Goal: Task Accomplishment & Management: Manage account settings

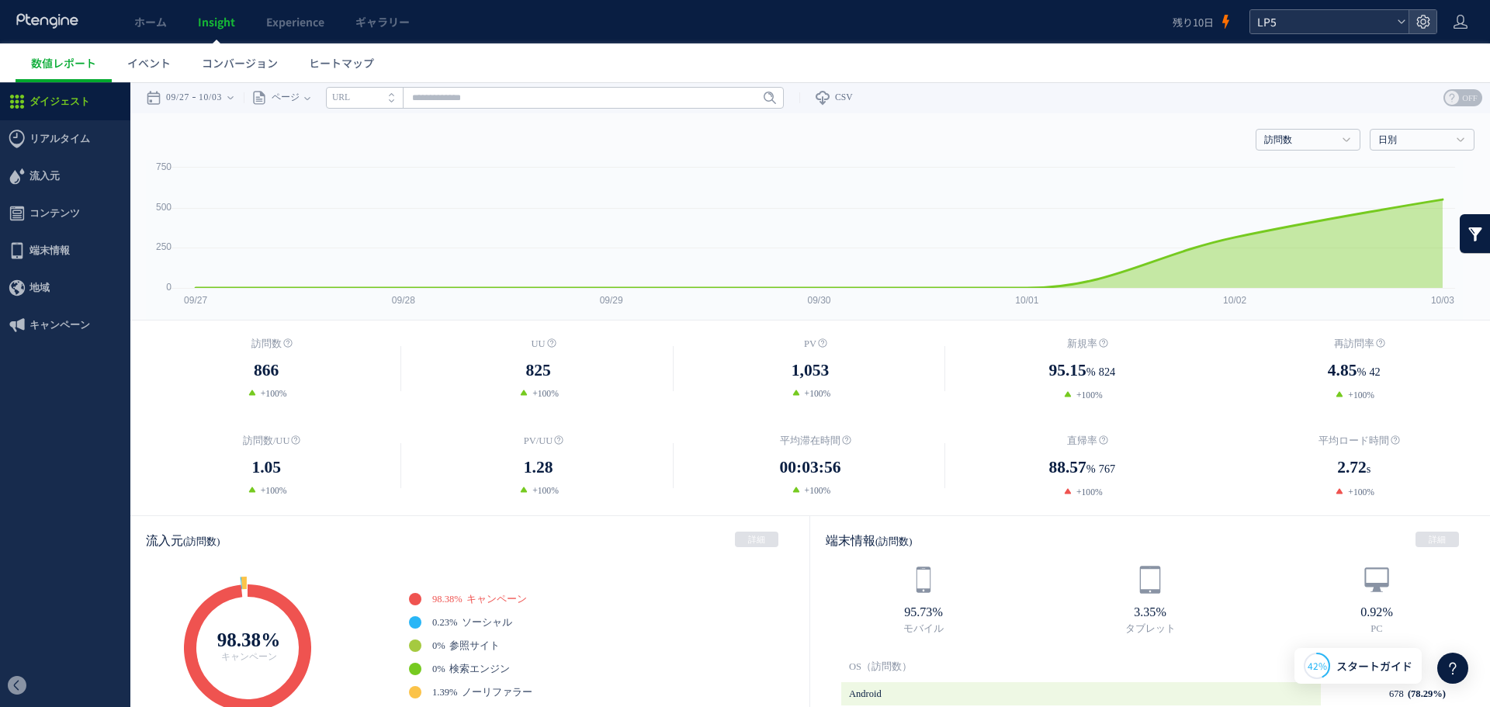
click at [1376, 16] on span "LP5" at bounding box center [1322, 21] width 138 height 23
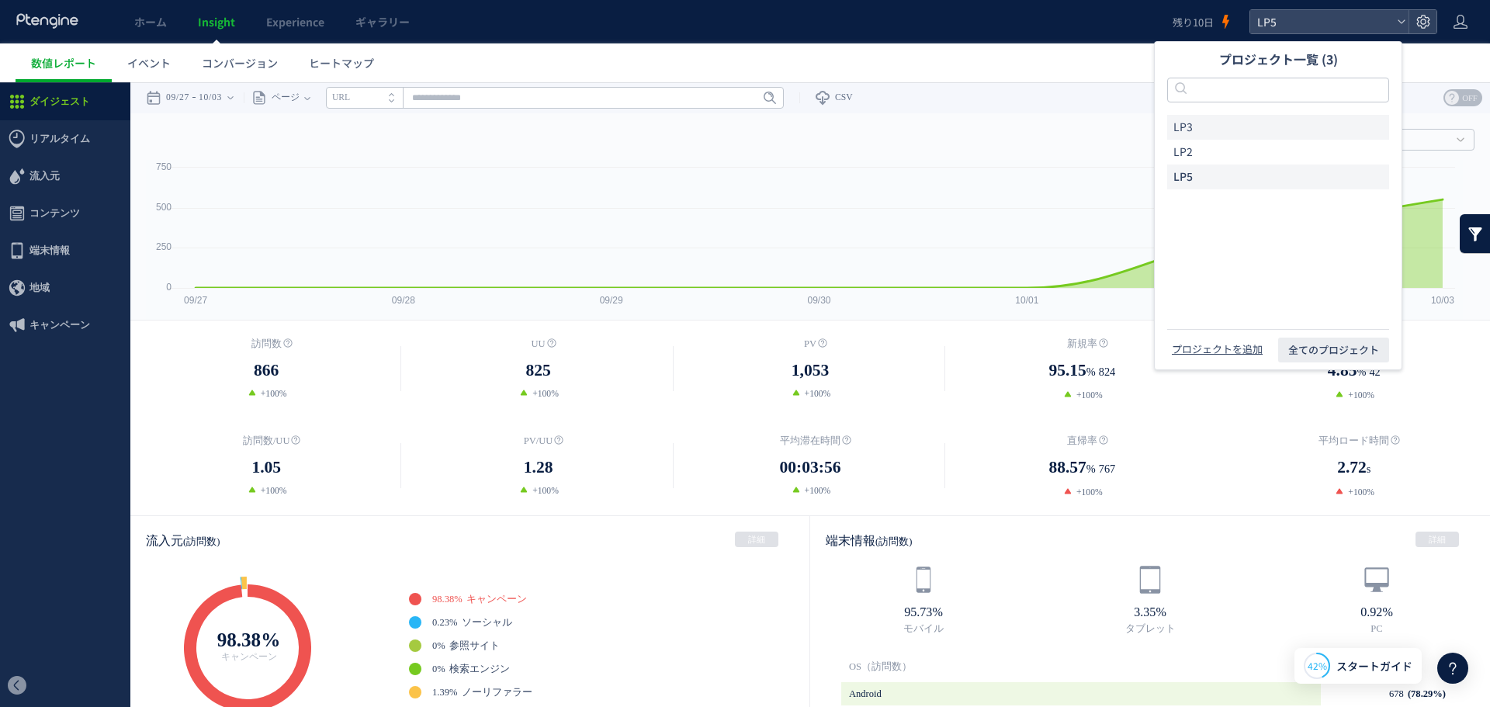
click at [1245, 127] on li "LP3" at bounding box center [1278, 127] width 222 height 25
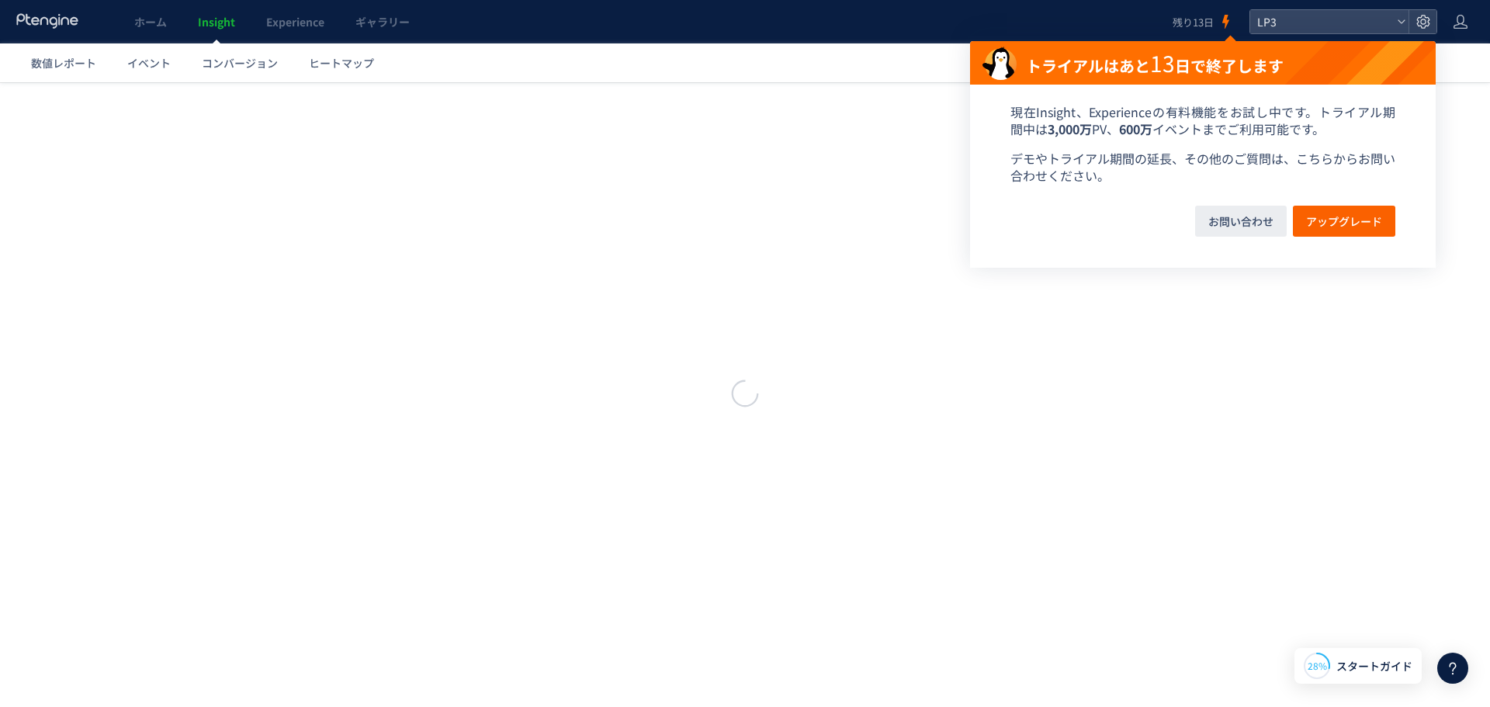
click at [1202, 21] on span "残り13日" at bounding box center [1193, 22] width 41 height 15
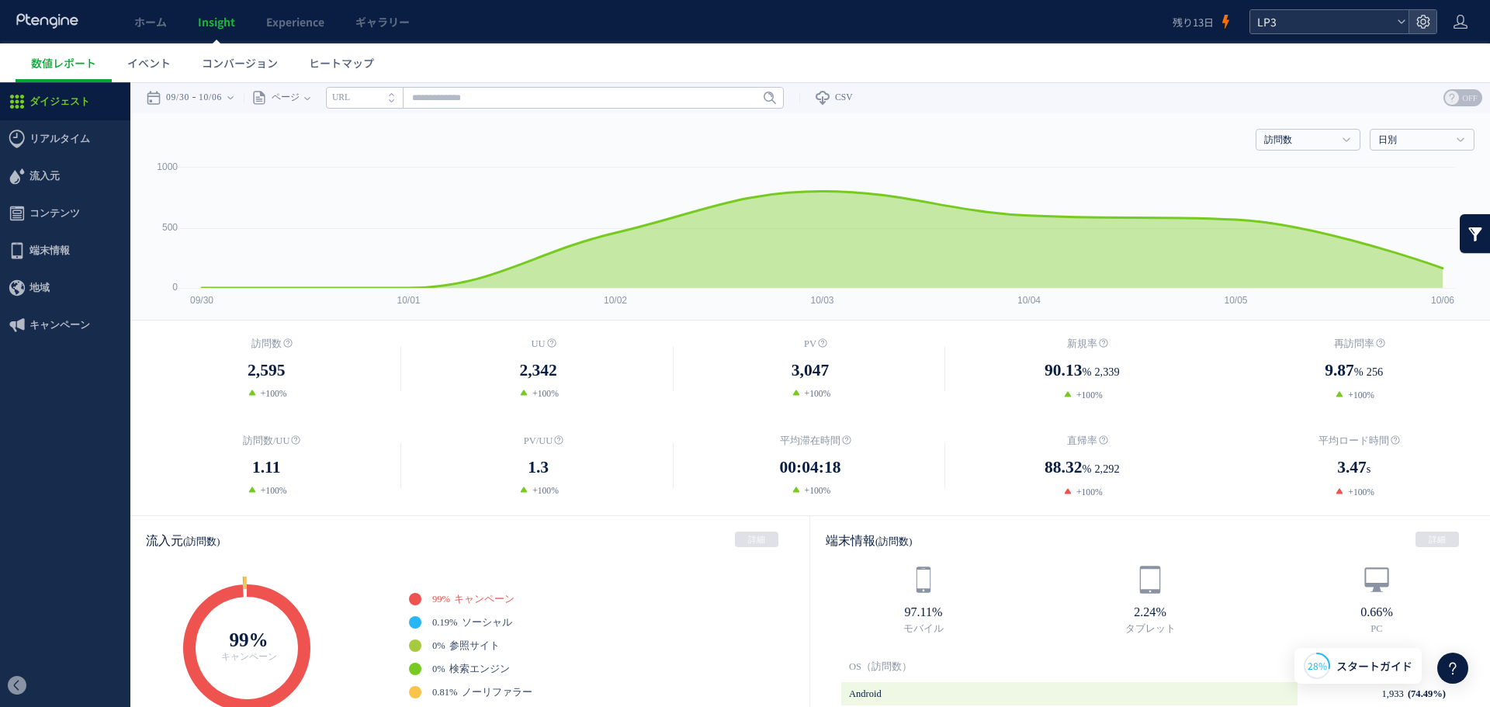
click at [1389, 22] on span "LP3" at bounding box center [1322, 21] width 138 height 23
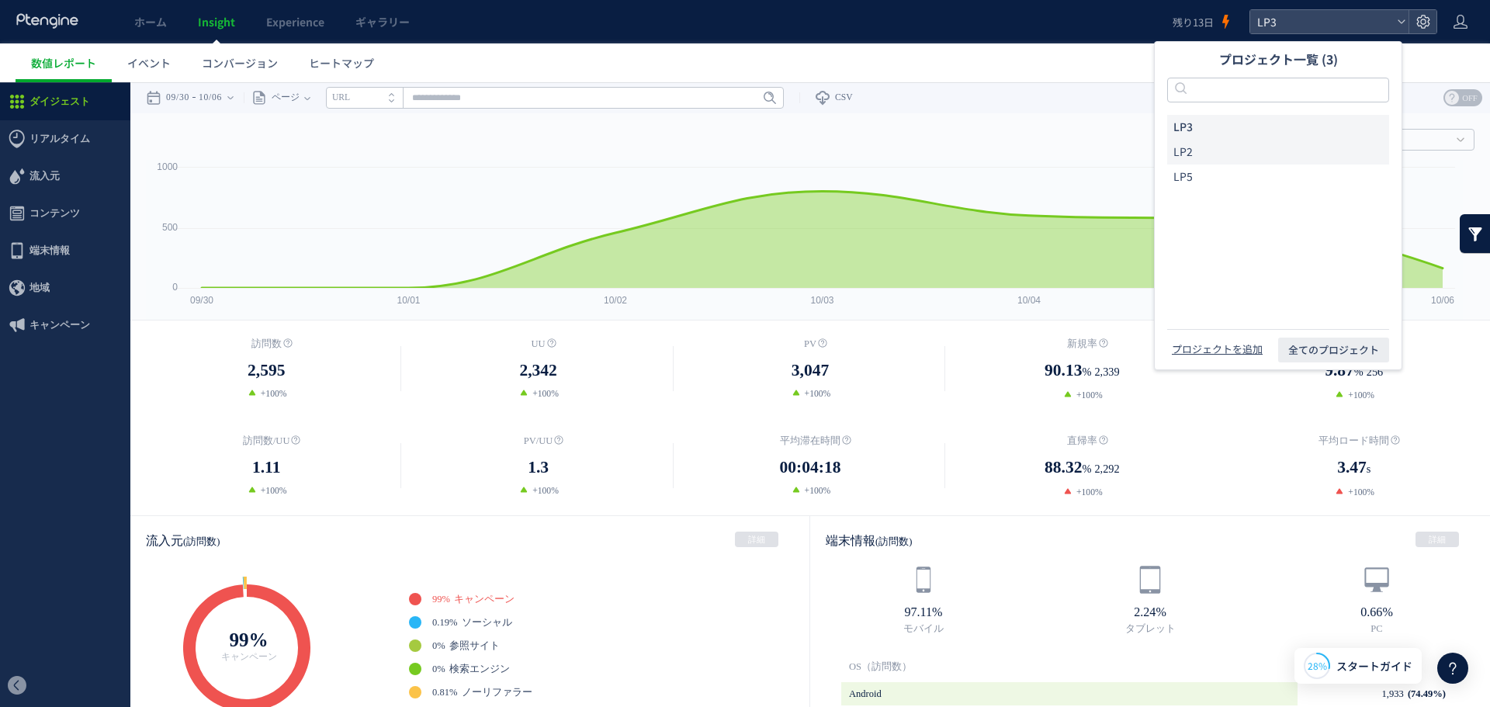
click at [1287, 155] on li "LP2" at bounding box center [1278, 152] width 222 height 25
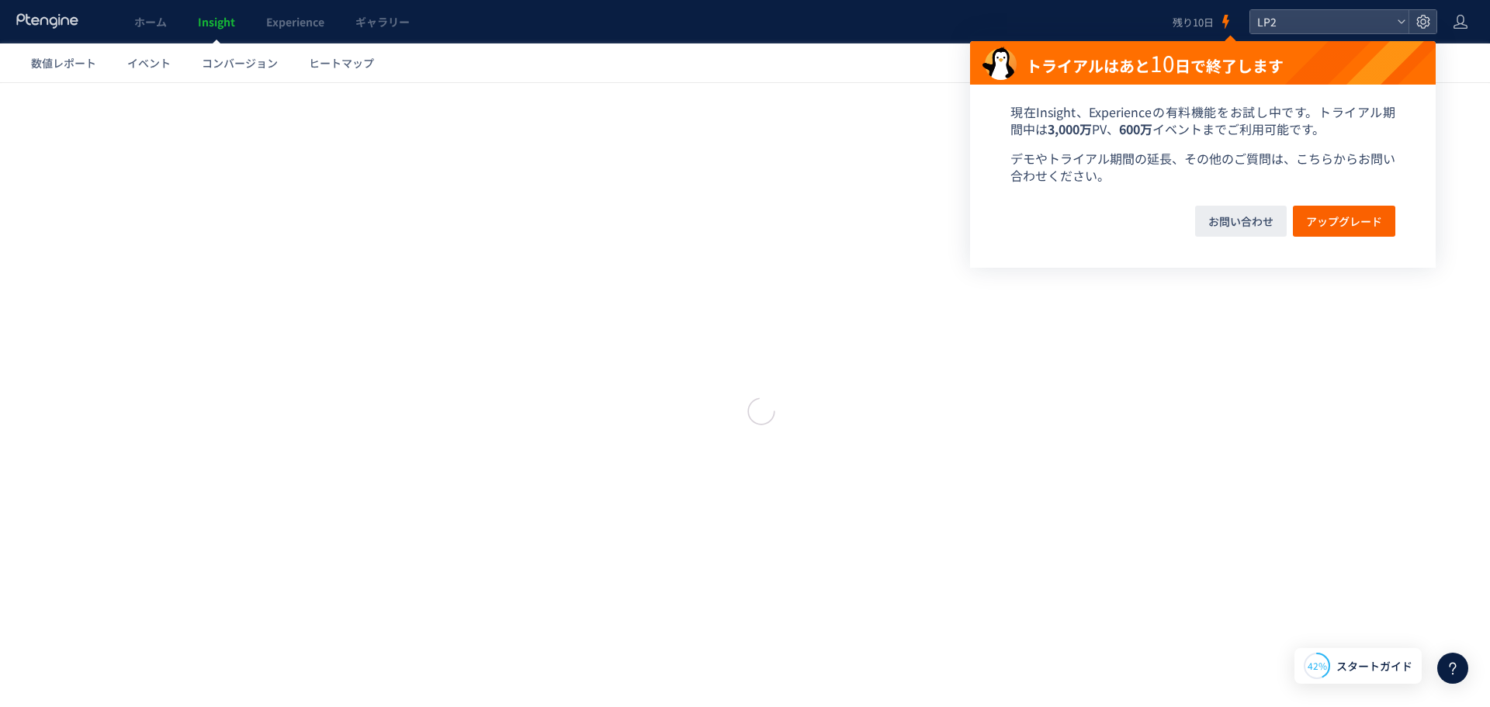
click at [1188, 25] on span "残り10日" at bounding box center [1193, 22] width 41 height 15
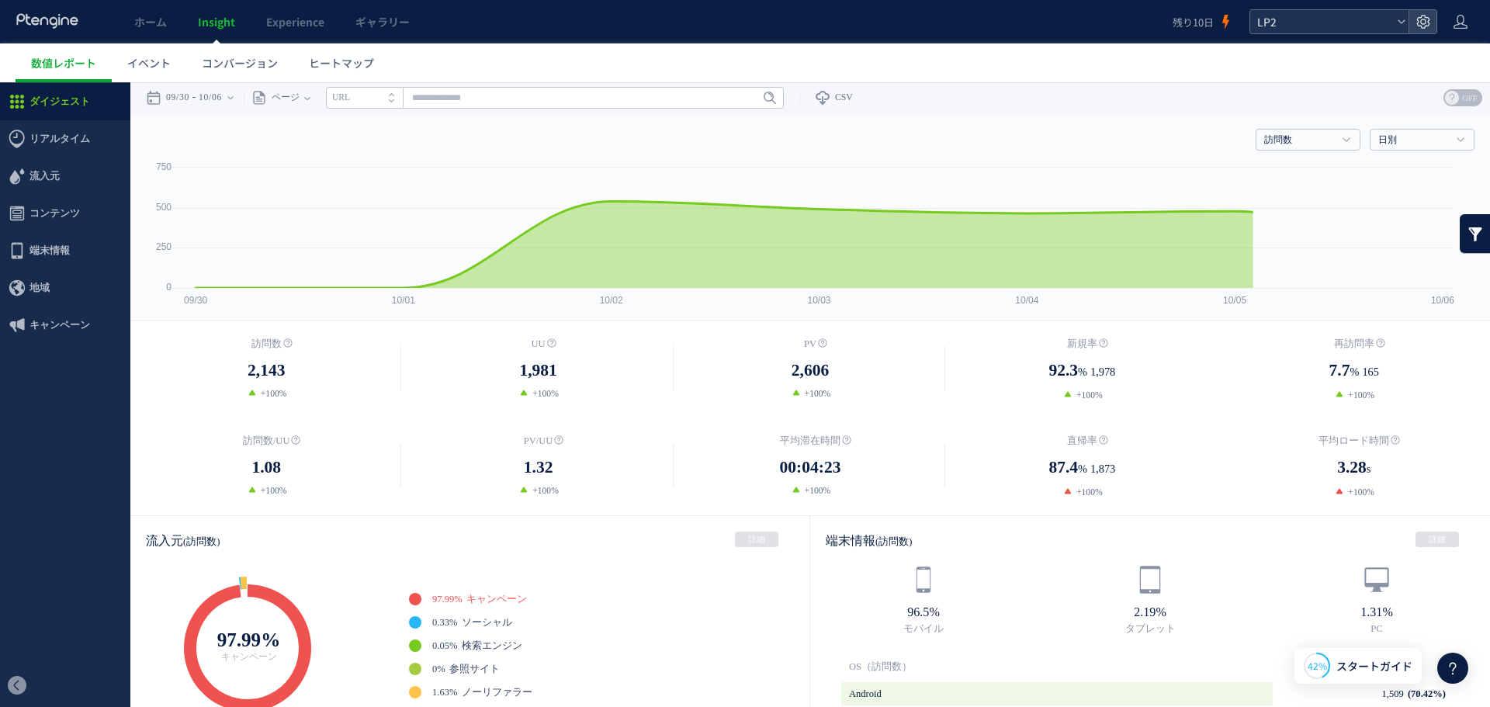
click at [1315, 16] on span "LP2" at bounding box center [1322, 21] width 138 height 23
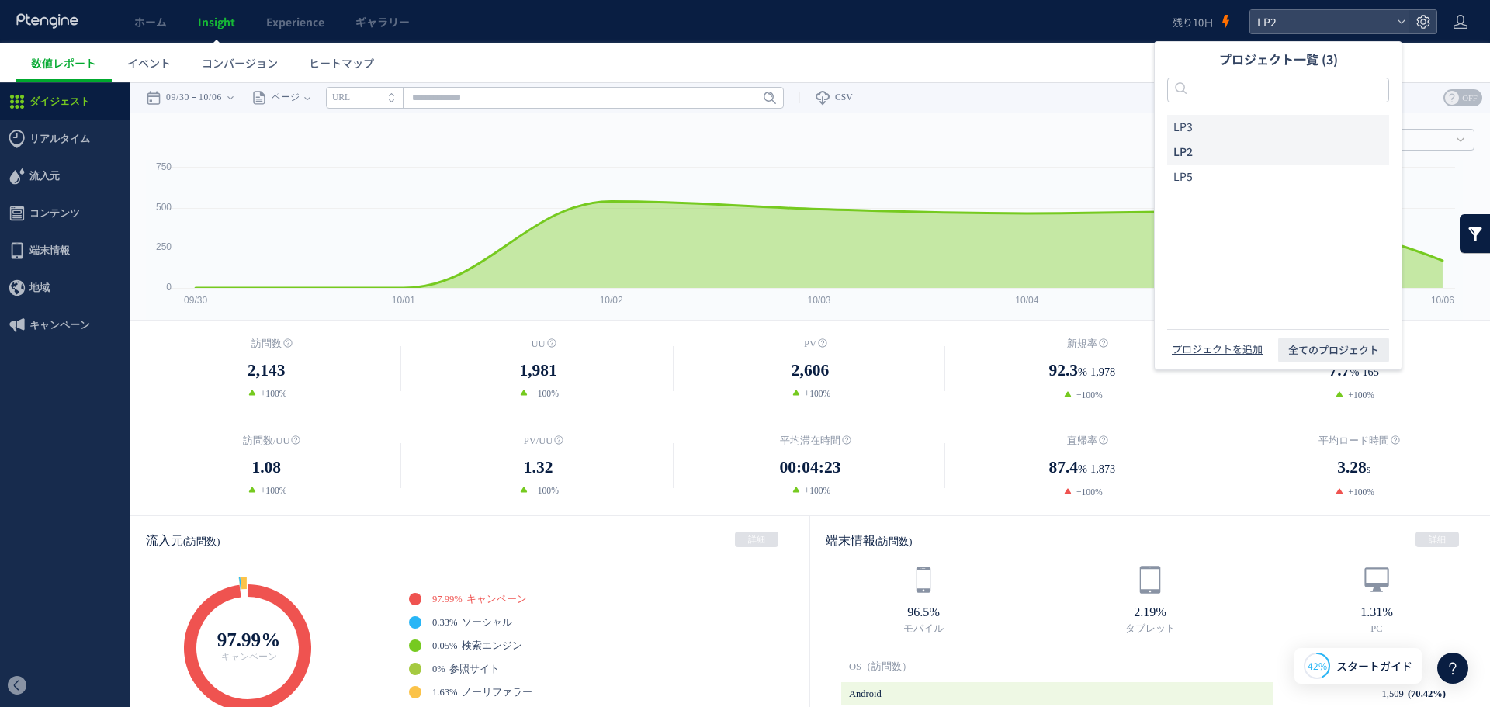
click at [1263, 127] on li "LP3" at bounding box center [1278, 127] width 222 height 25
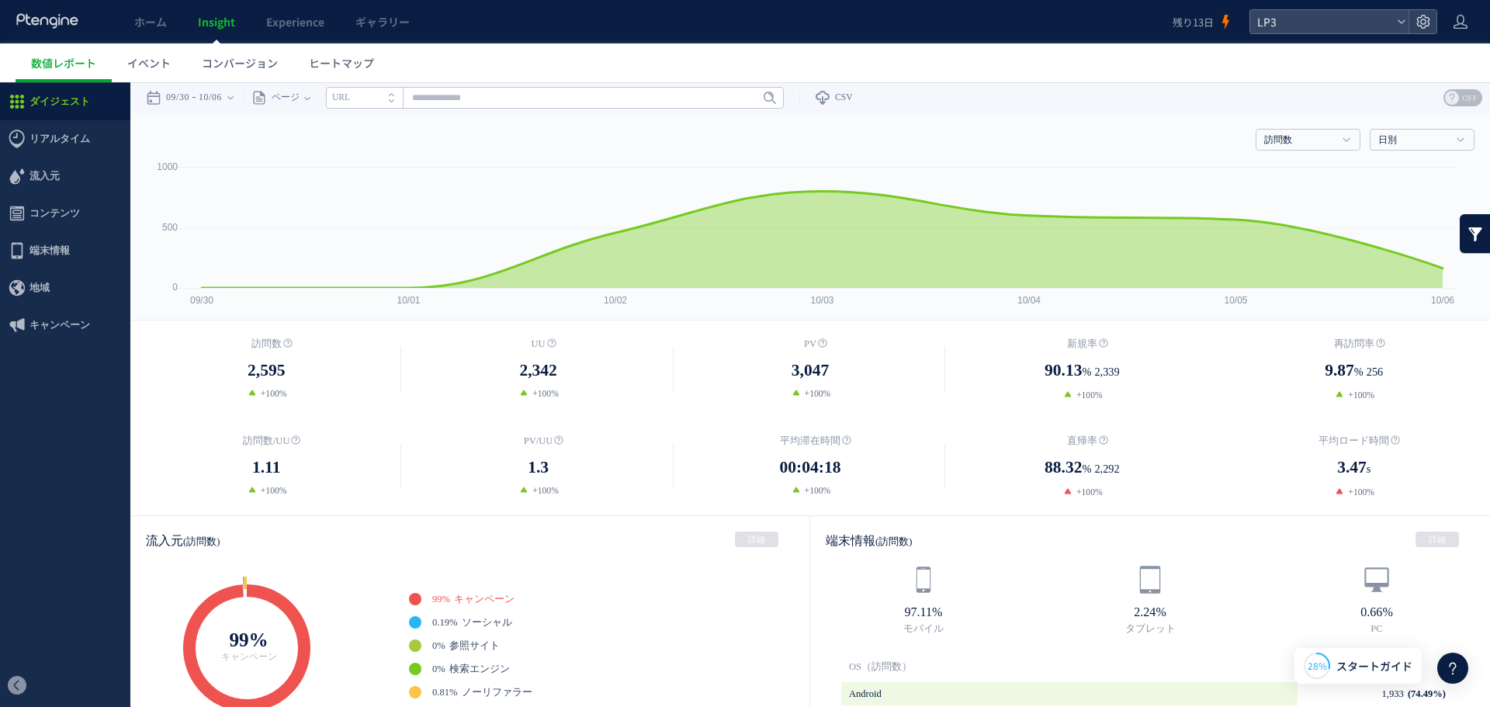
click at [1353, 35] on header "ホーム Insight Experience ギャラリー 残り13日 LP3" at bounding box center [745, 21] width 1490 height 43
click at [1355, 29] on span "LP3" at bounding box center [1322, 21] width 138 height 23
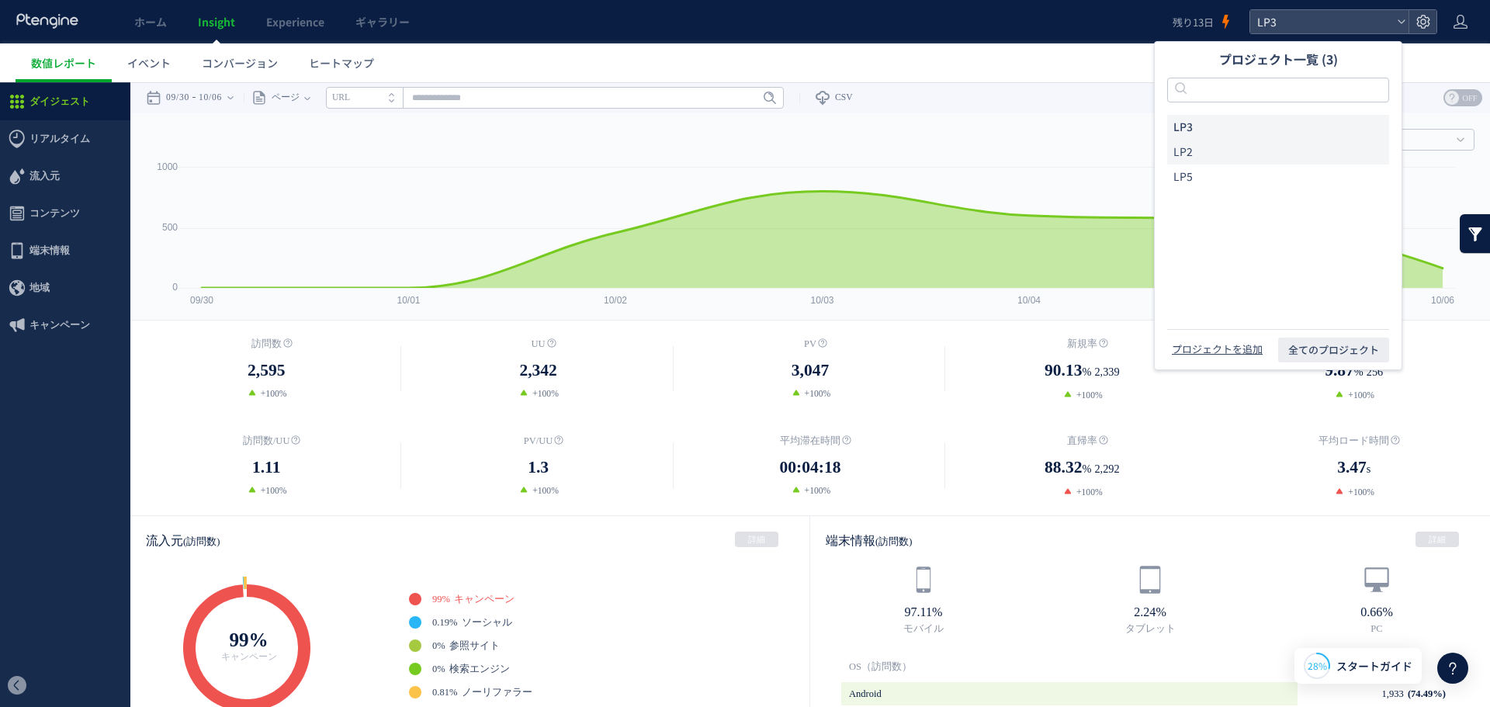
click at [1266, 152] on li "LP2" at bounding box center [1278, 152] width 222 height 25
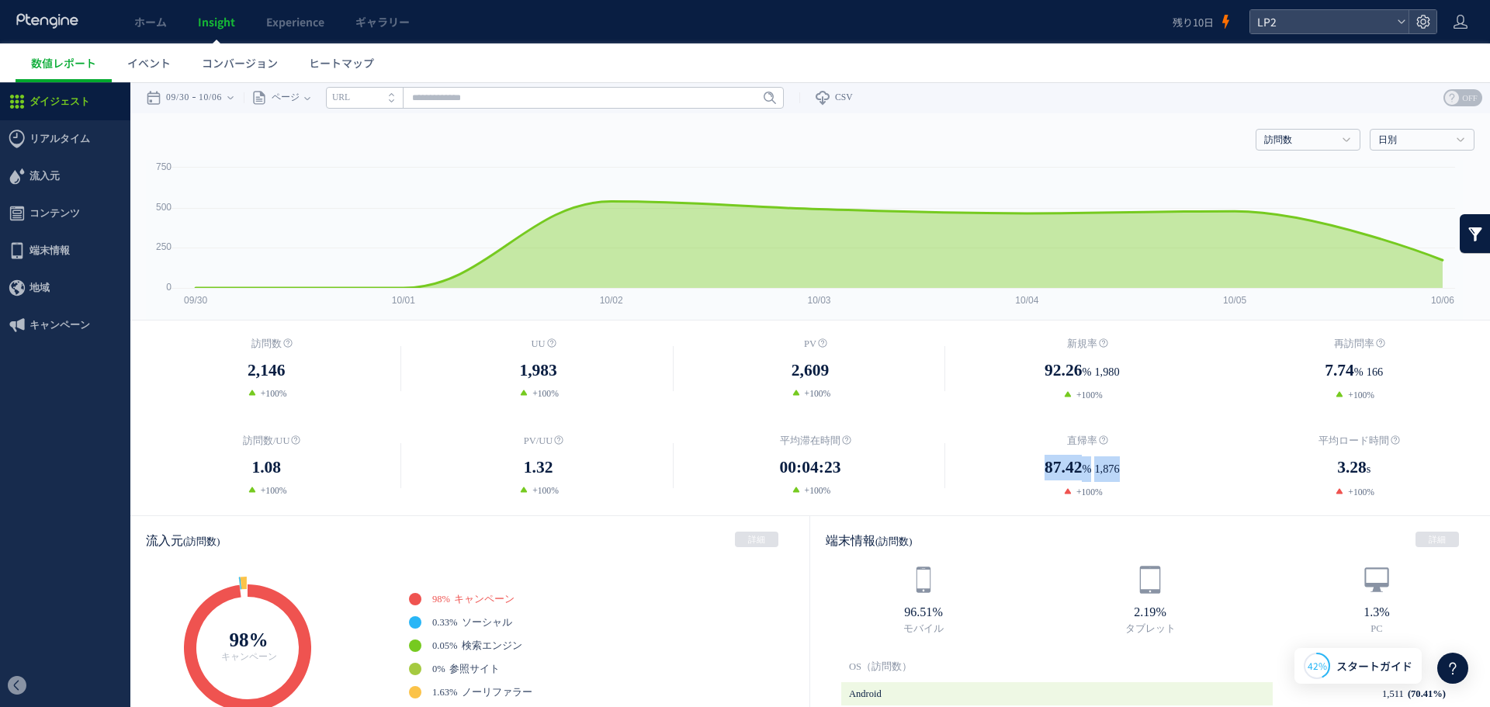
drag, startPoint x: 1018, startPoint y: 468, endPoint x: 1149, endPoint y: 466, distance: 131.2
click at [1149, 466] on dd "87.42 % 1,876" at bounding box center [1082, 468] width 272 height 27
click at [1160, 456] on dd "87.42 % 1,876" at bounding box center [1082, 468] width 272 height 27
click at [1296, 9] on div "LP2" at bounding box center [1344, 21] width 188 height 25
click at [1295, 28] on span "LP2" at bounding box center [1322, 21] width 138 height 23
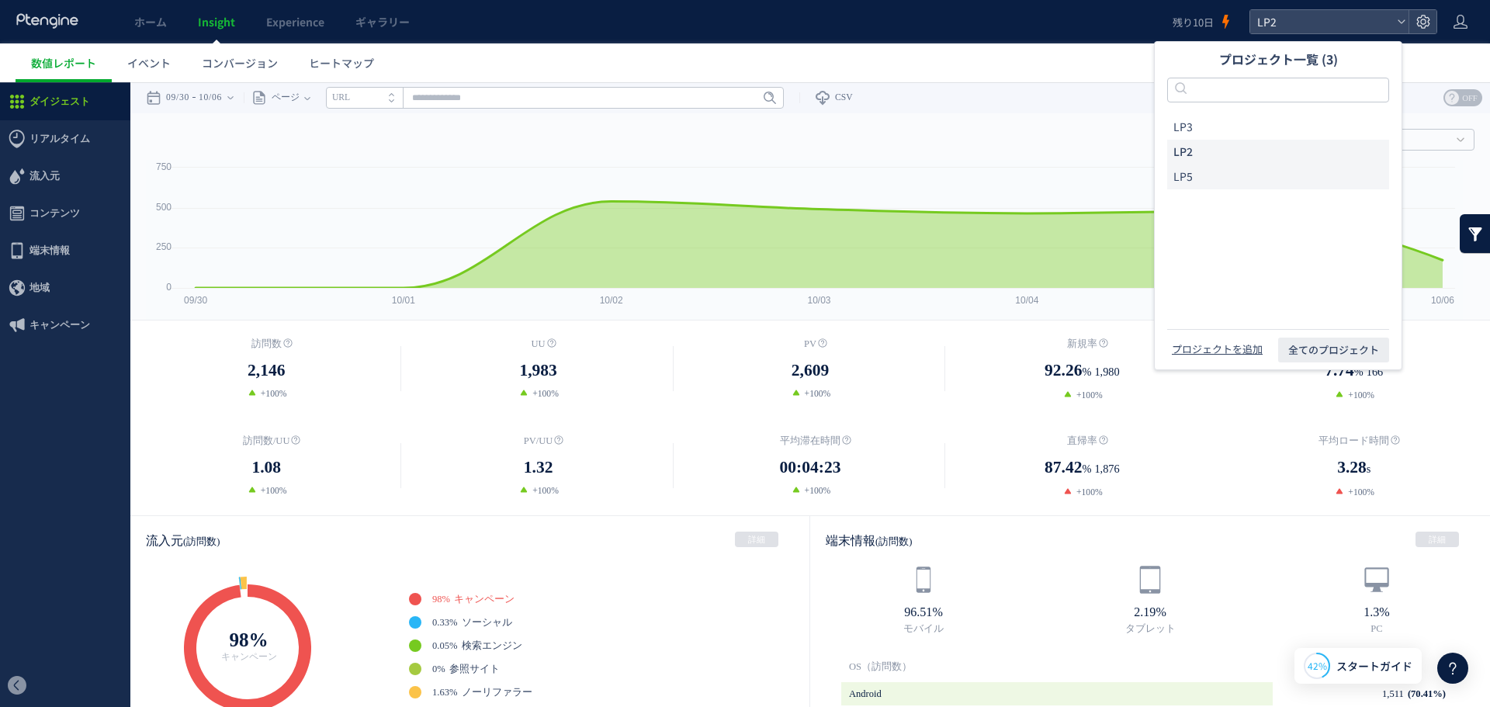
click at [1201, 176] on li "LP5" at bounding box center [1278, 177] width 222 height 25
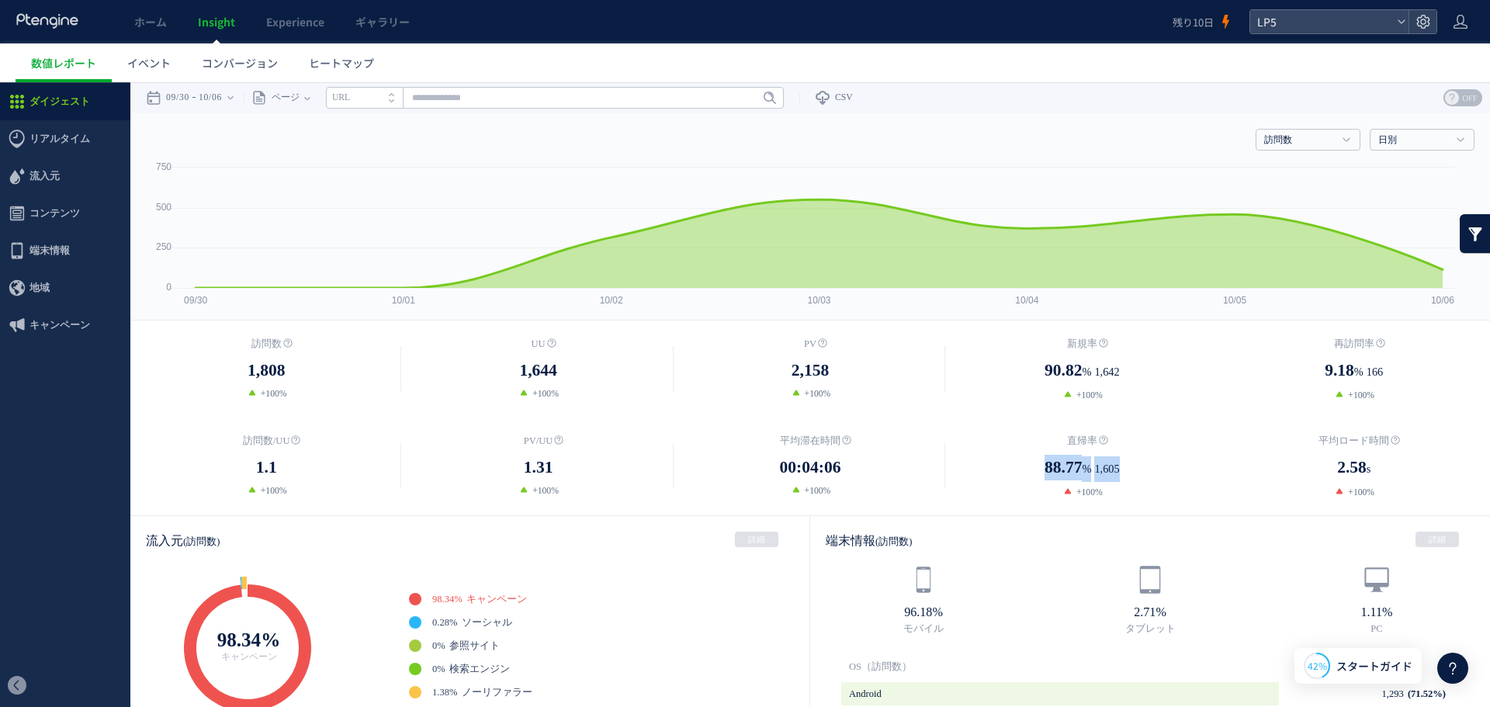
drag, startPoint x: 1025, startPoint y: 459, endPoint x: 1139, endPoint y: 457, distance: 114.1
click at [1139, 457] on dd "88.77 % 1,605" at bounding box center [1082, 468] width 272 height 27
click at [1181, 461] on dd "88.77 % 1,605" at bounding box center [1082, 468] width 272 height 27
drag, startPoint x: 1192, startPoint y: 457, endPoint x: 1028, endPoint y: 456, distance: 163.8
click at [1028, 456] on dd "88.77 % 1,605" at bounding box center [1082, 468] width 272 height 27
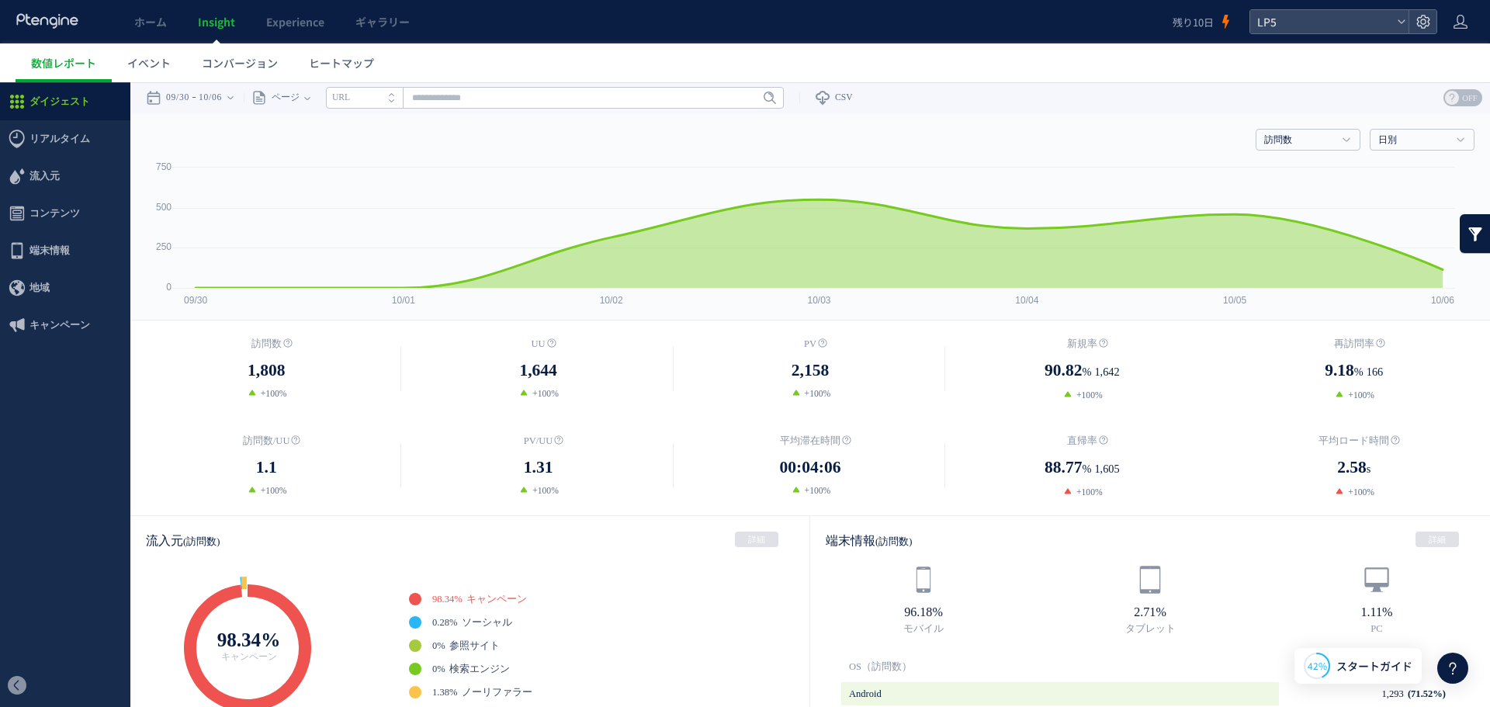
click at [1289, 509] on div "訪問数 1,808 +100% [GEOGRAPHIC_DATA] %" at bounding box center [810, 418] width 1360 height 195
click at [1435, 17] on div at bounding box center [1423, 21] width 28 height 23
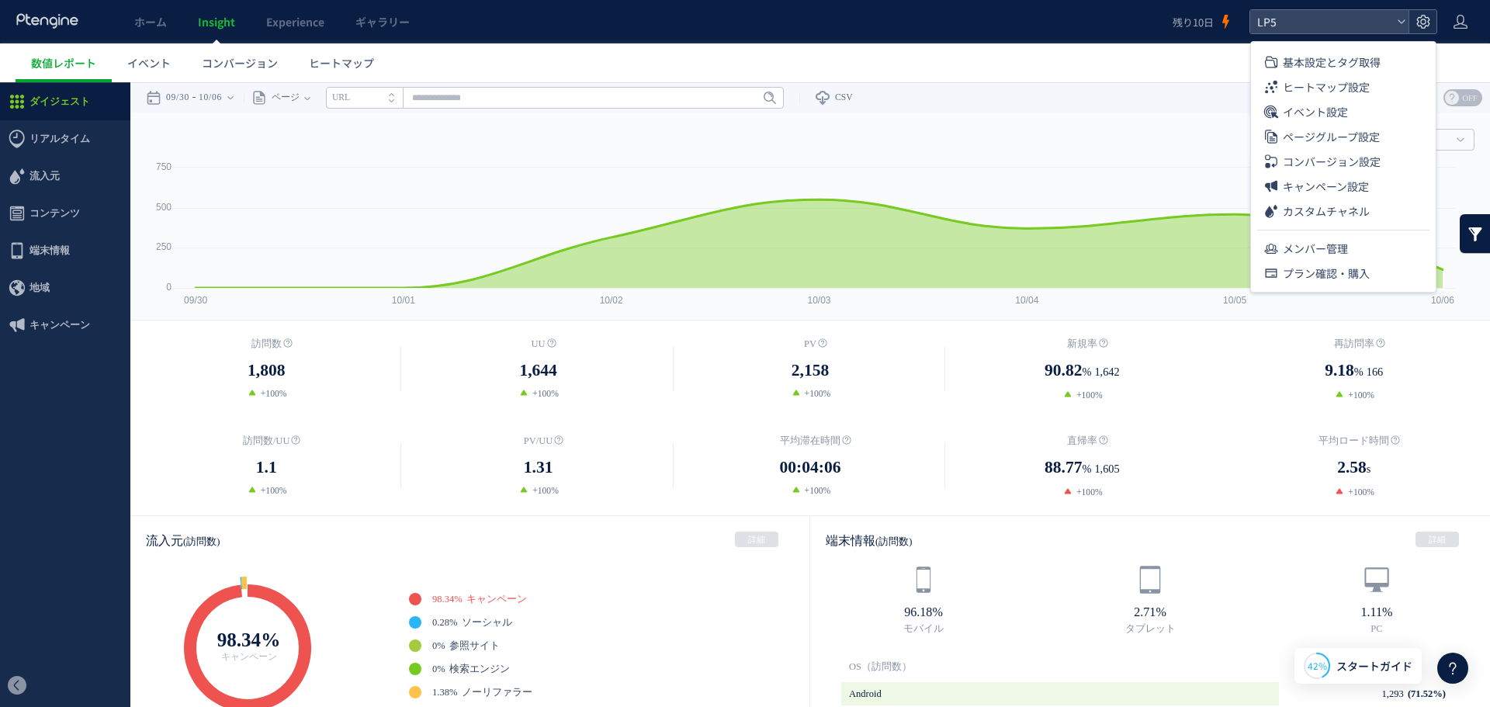
click at [1430, 24] on icon at bounding box center [1424, 22] width 16 height 16
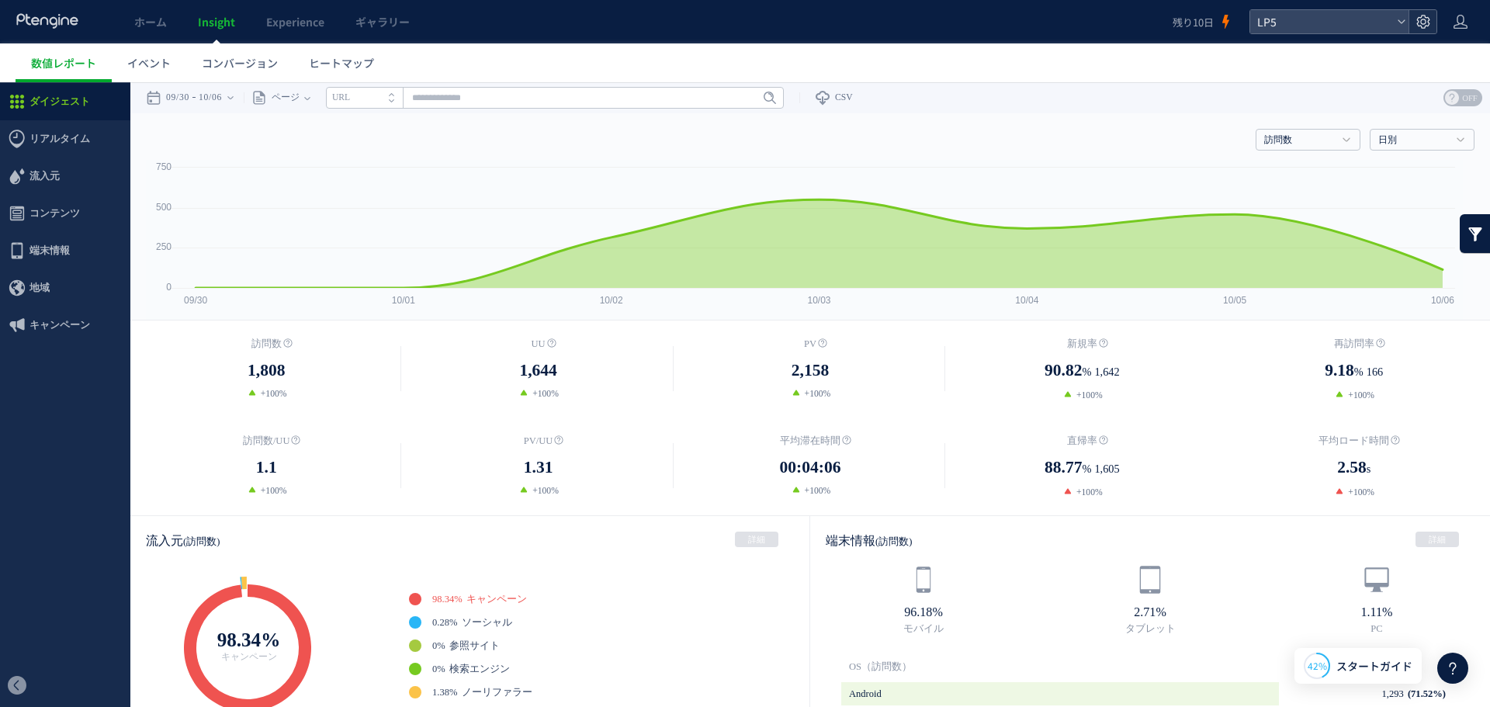
click at [1420, 28] on icon at bounding box center [1424, 22] width 16 height 16
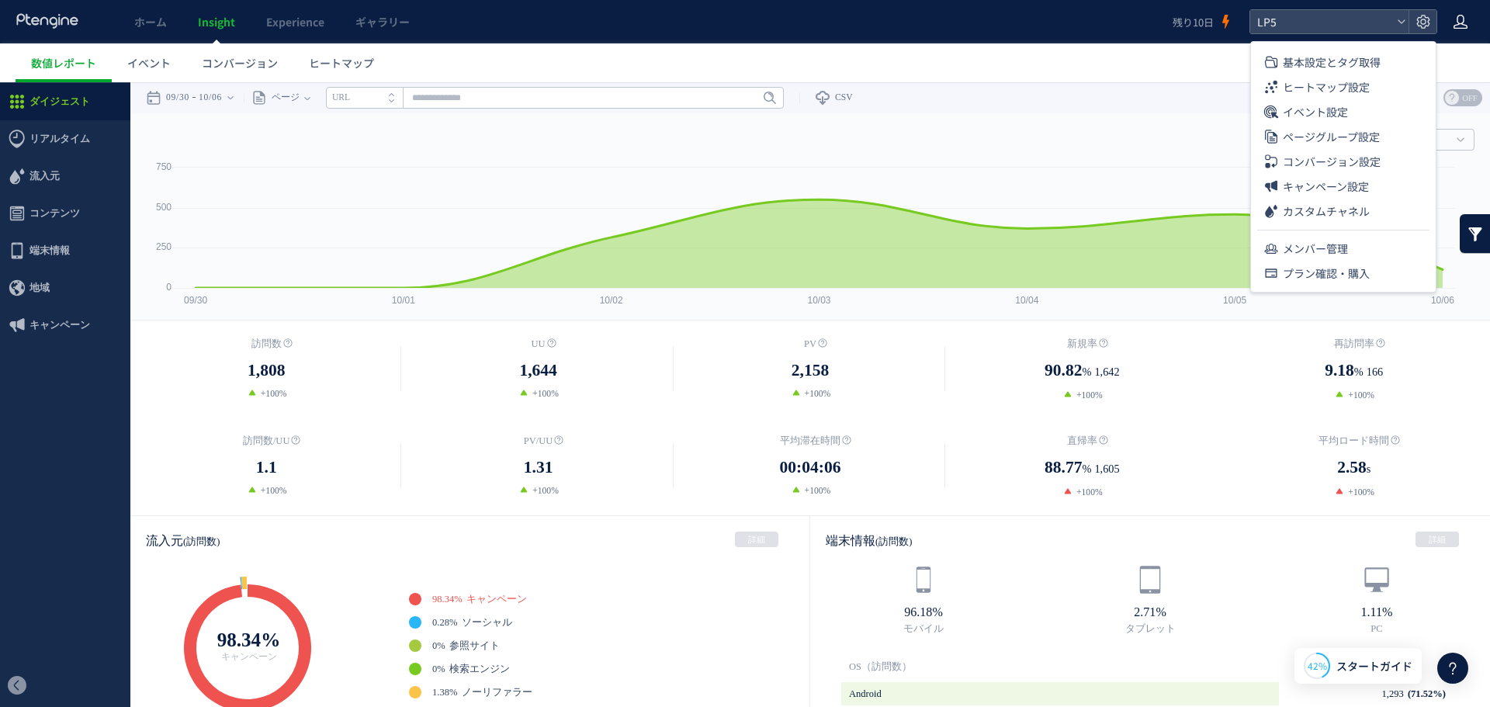
click at [1460, 19] on icon at bounding box center [1461, 22] width 16 height 16
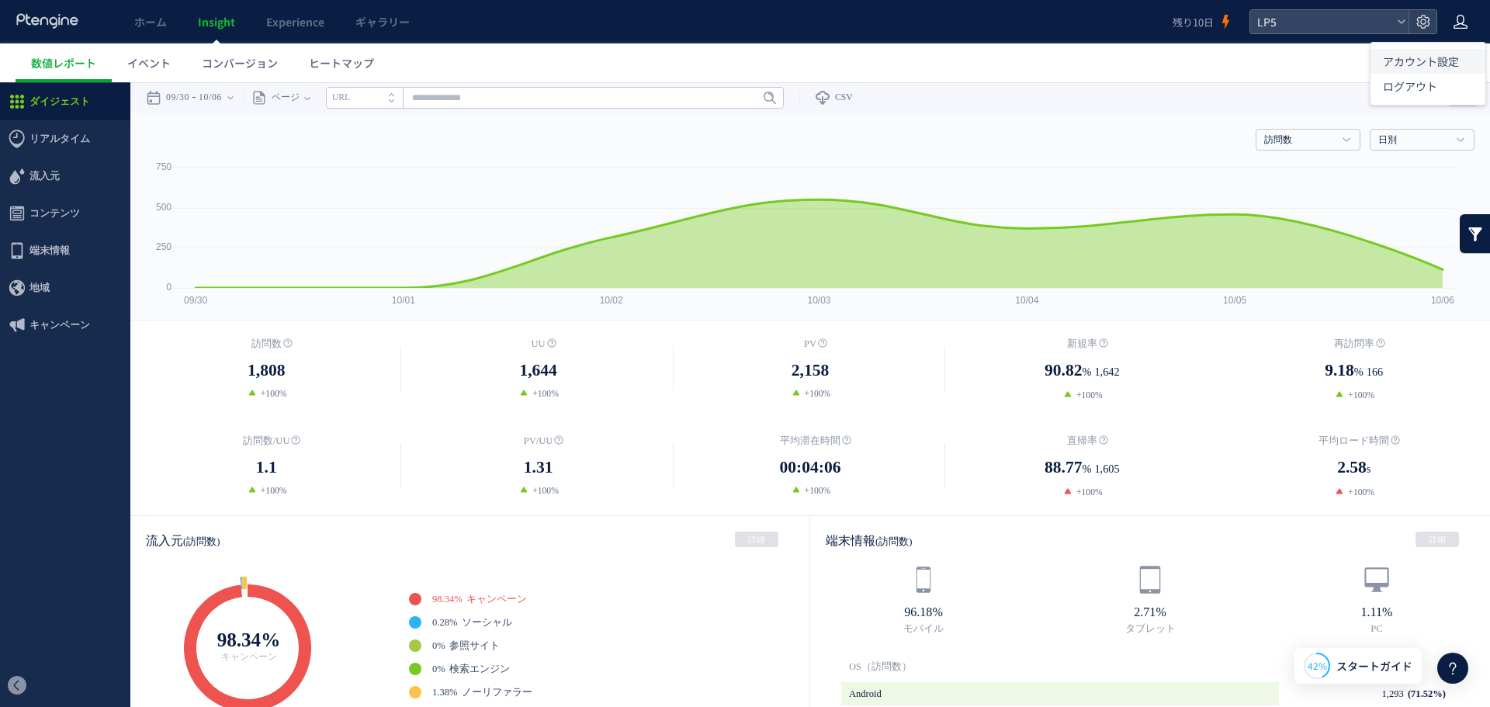
click at [1424, 65] on span "アカウント設定" at bounding box center [1421, 62] width 76 height 16
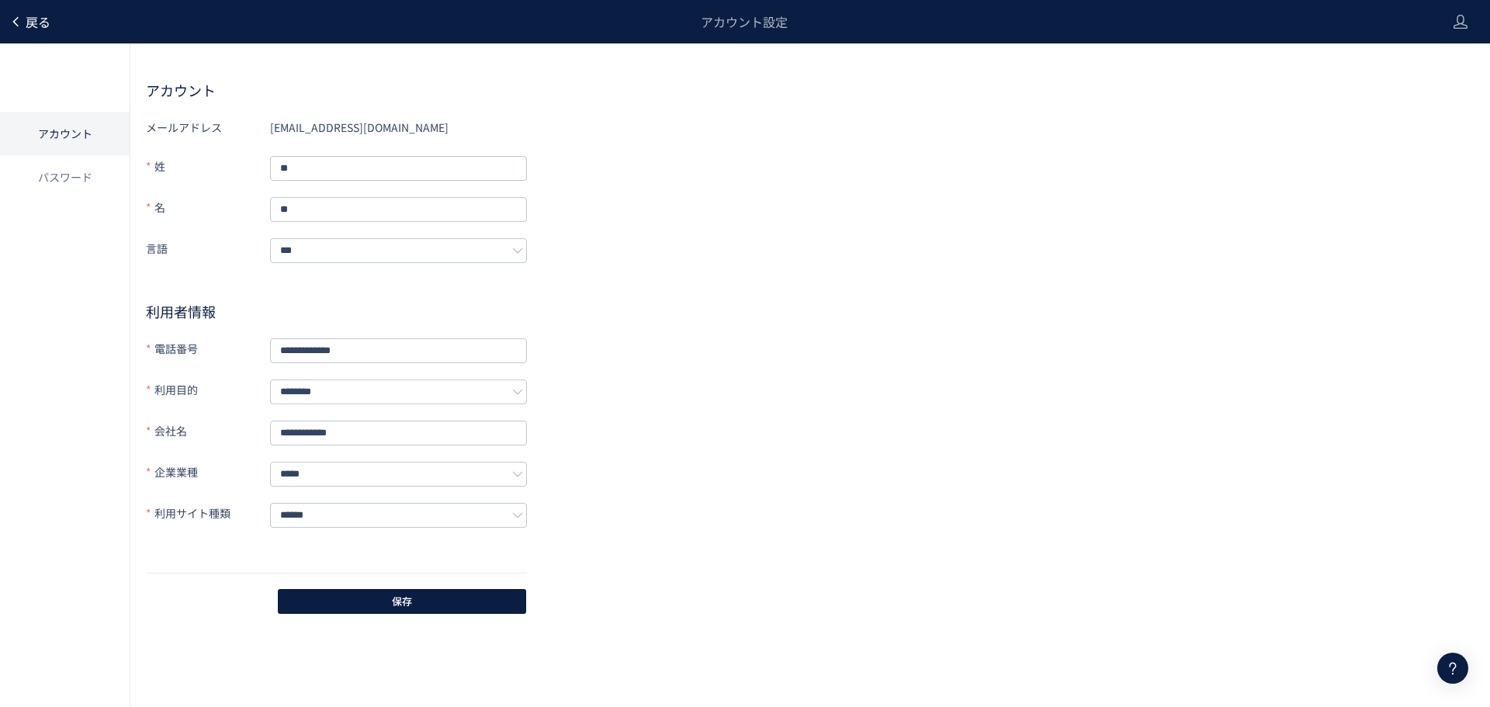
click at [18, 16] on icon at bounding box center [15, 22] width 12 height 12
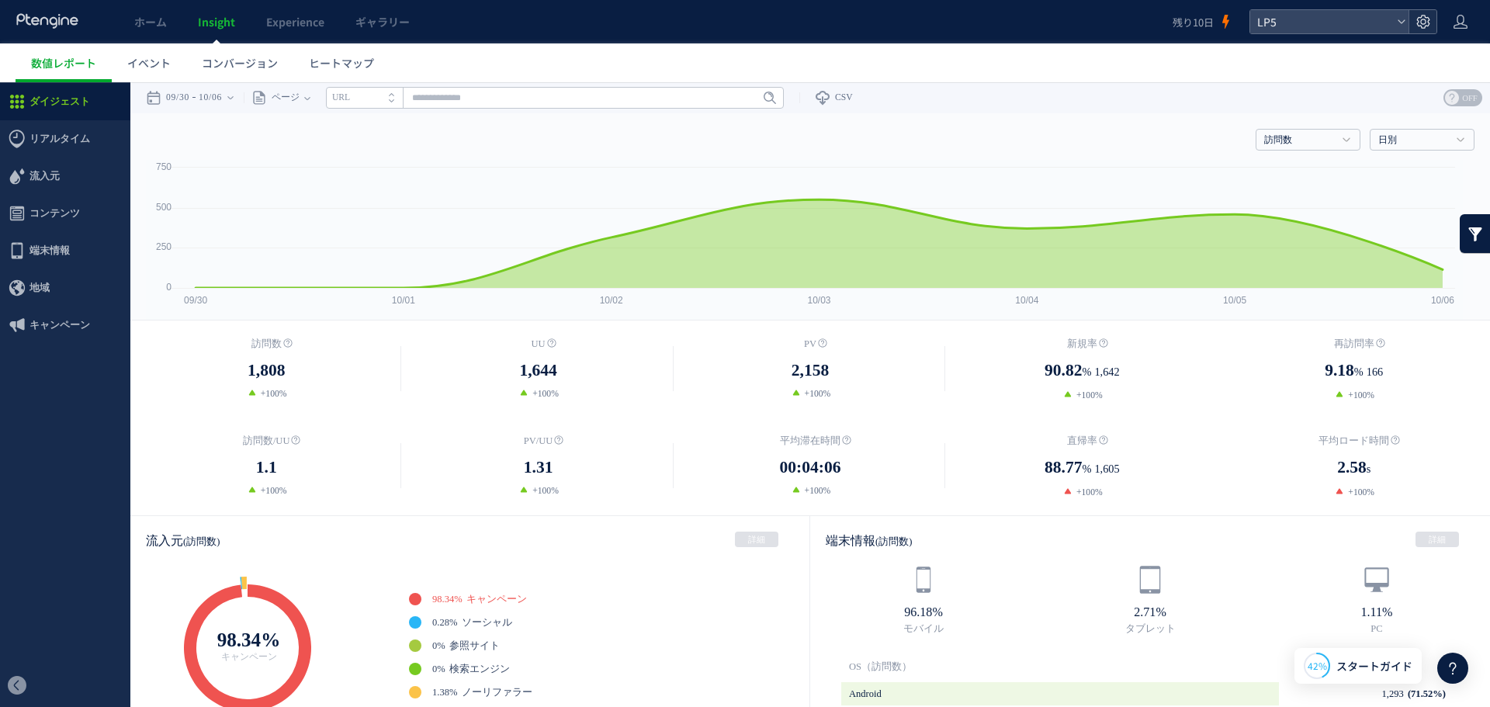
click at [1424, 27] on icon at bounding box center [1424, 22] width 16 height 16
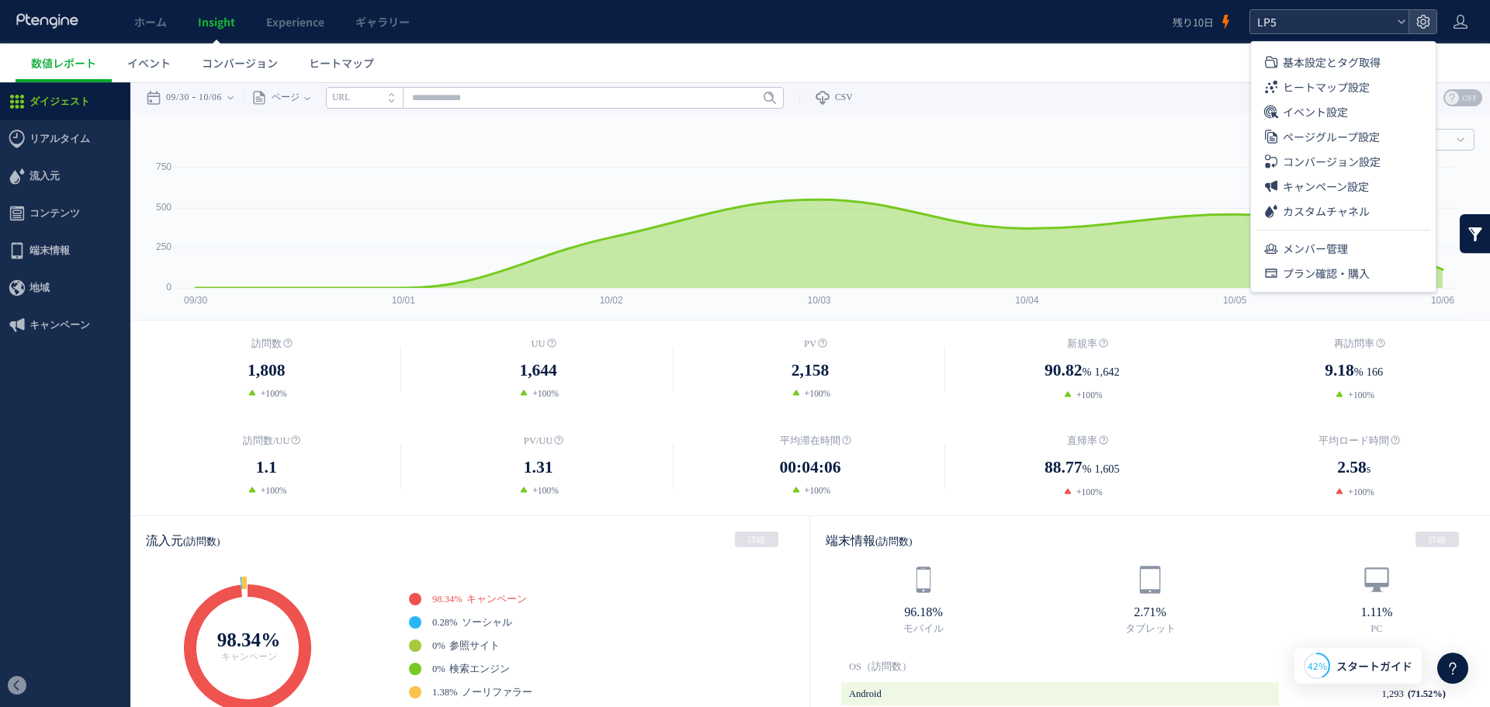
click at [1405, 25] on icon at bounding box center [1401, 21] width 9 height 9
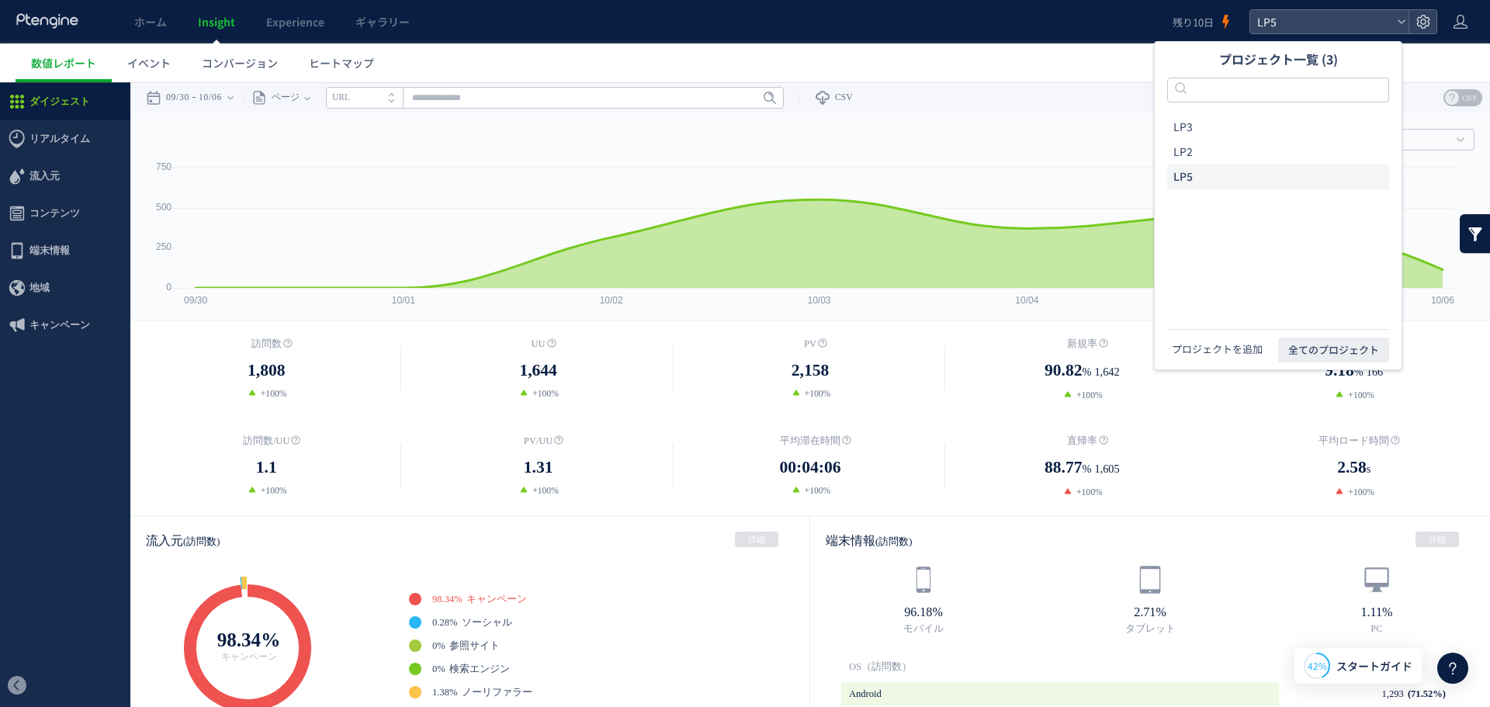
click at [1229, 349] on button "プロジェクトを追加" at bounding box center [1217, 350] width 100 height 16
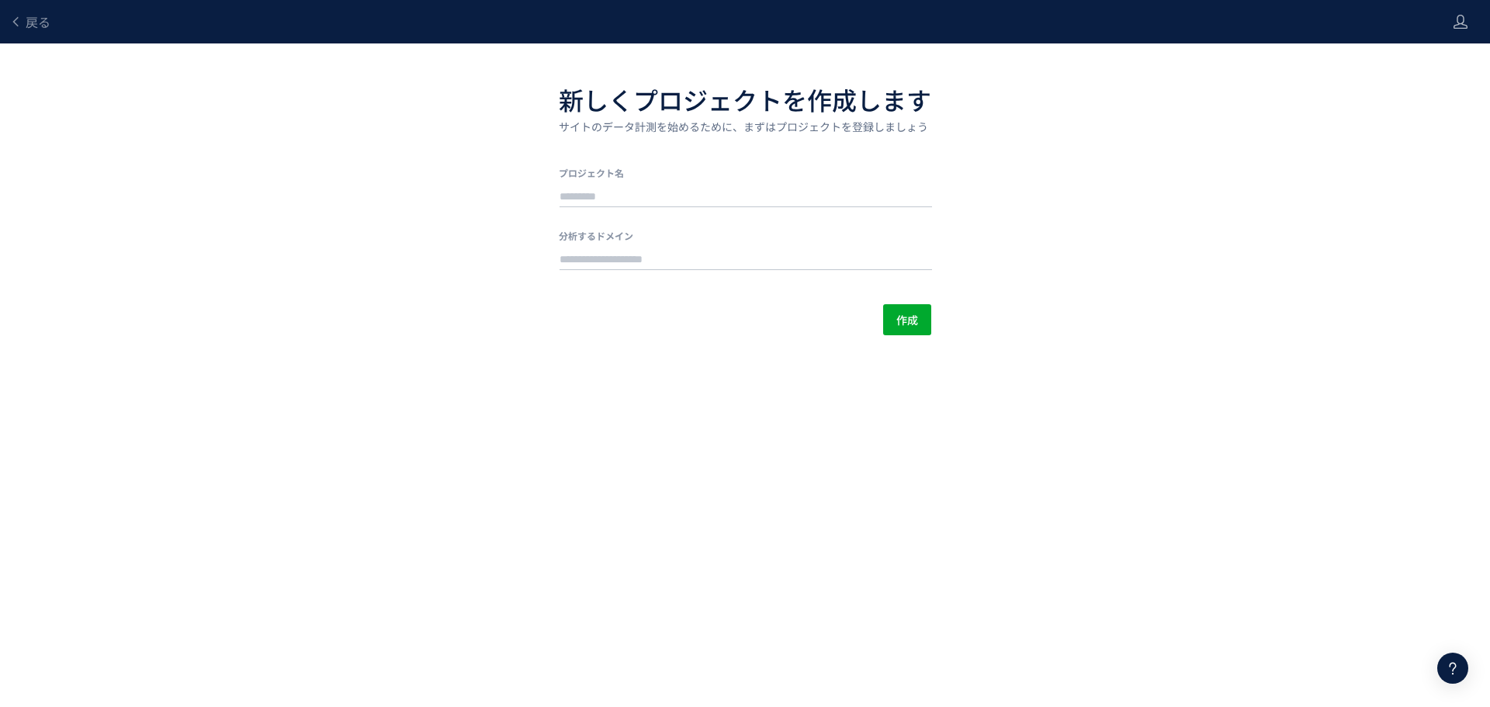
click at [799, 182] on div at bounding box center [745, 194] width 373 height 31
click at [721, 198] on input "text" at bounding box center [746, 197] width 373 height 22
click at [22, 20] on link "戻る" at bounding box center [29, 22] width 41 height 18
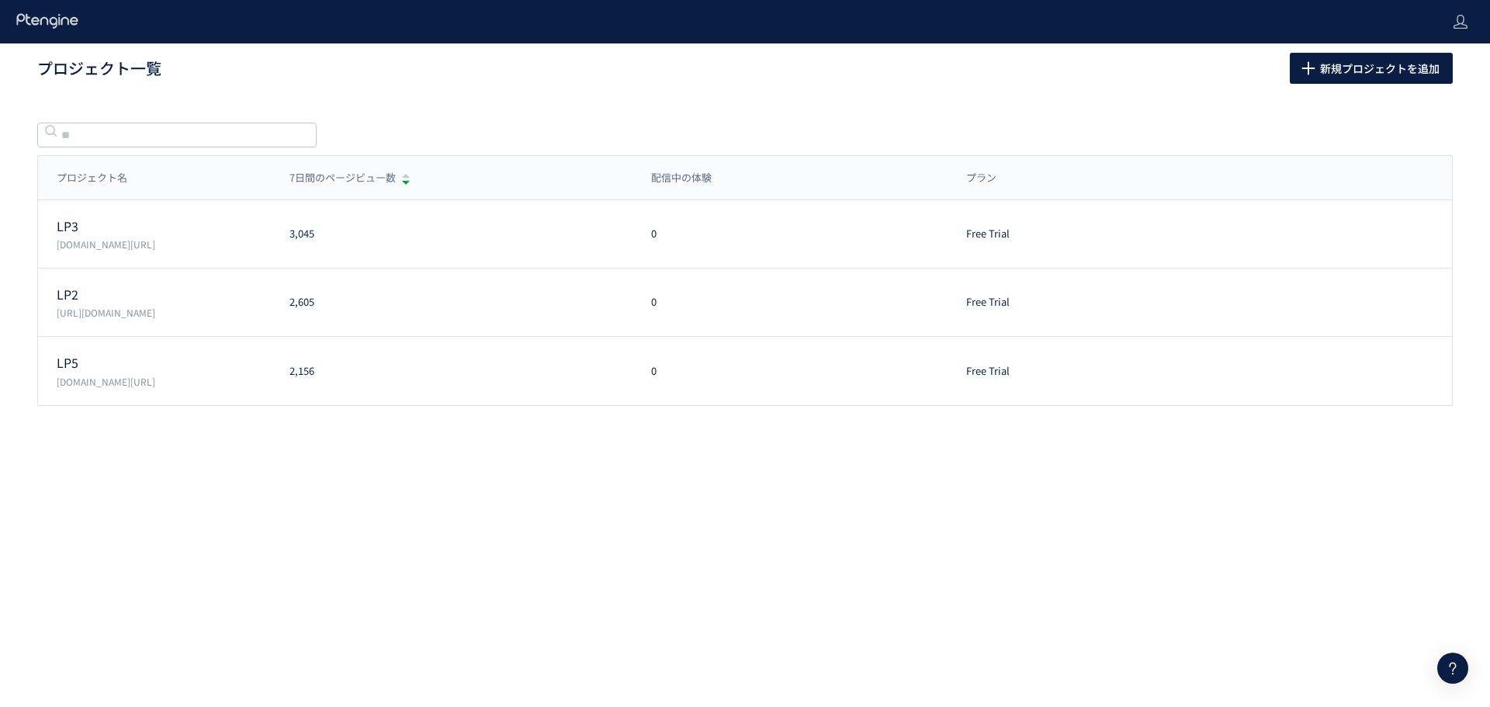
click at [38, 13] on icon at bounding box center [48, 21] width 64 height 16
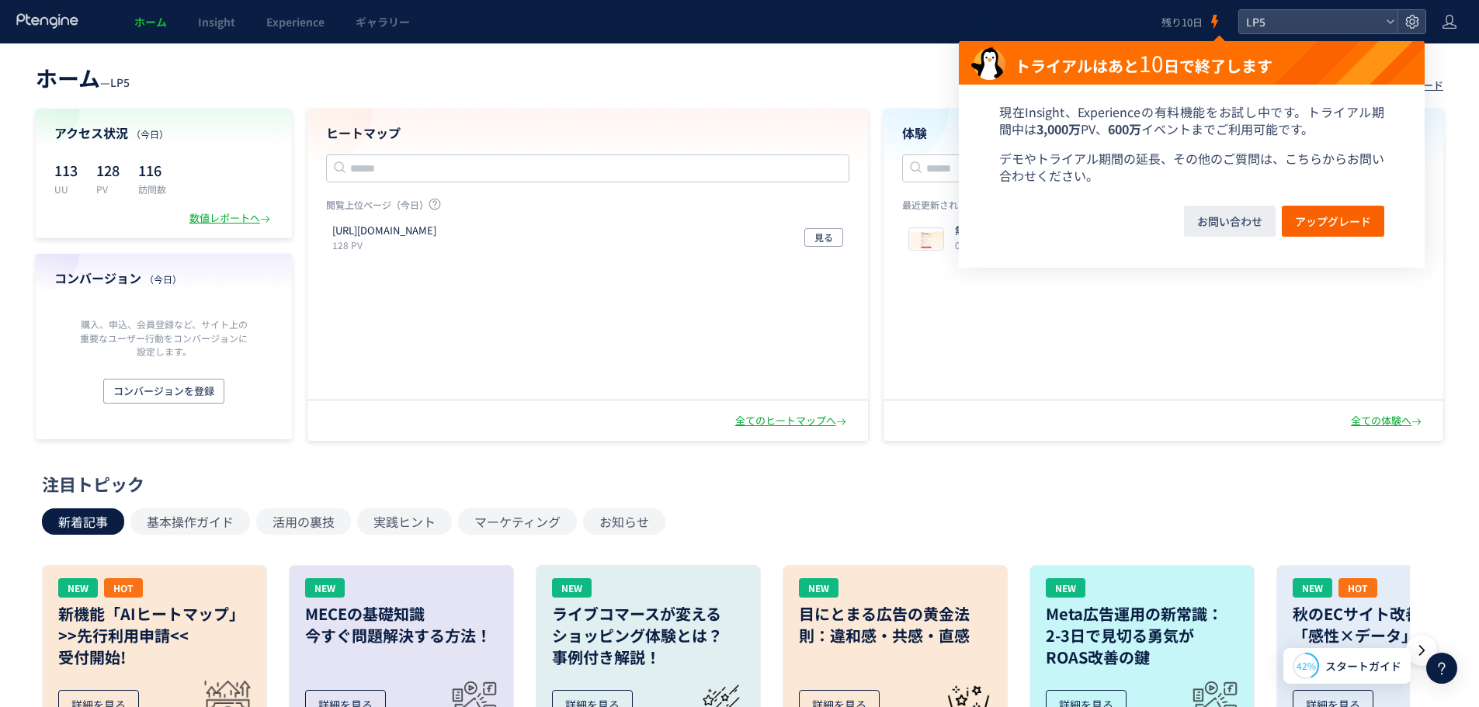
click at [1198, 19] on span "残り10日" at bounding box center [1181, 22] width 41 height 15
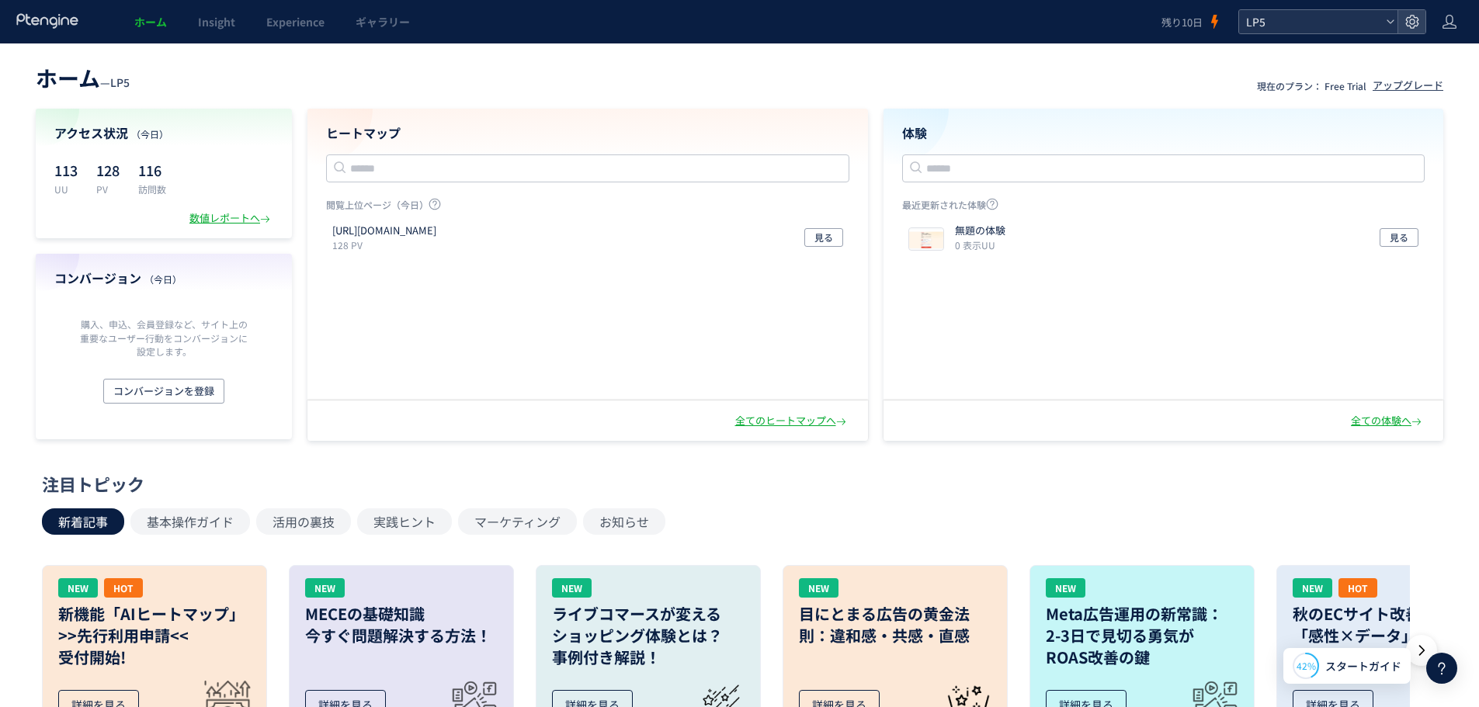
click at [1302, 22] on span "LP5" at bounding box center [1310, 21] width 138 height 23
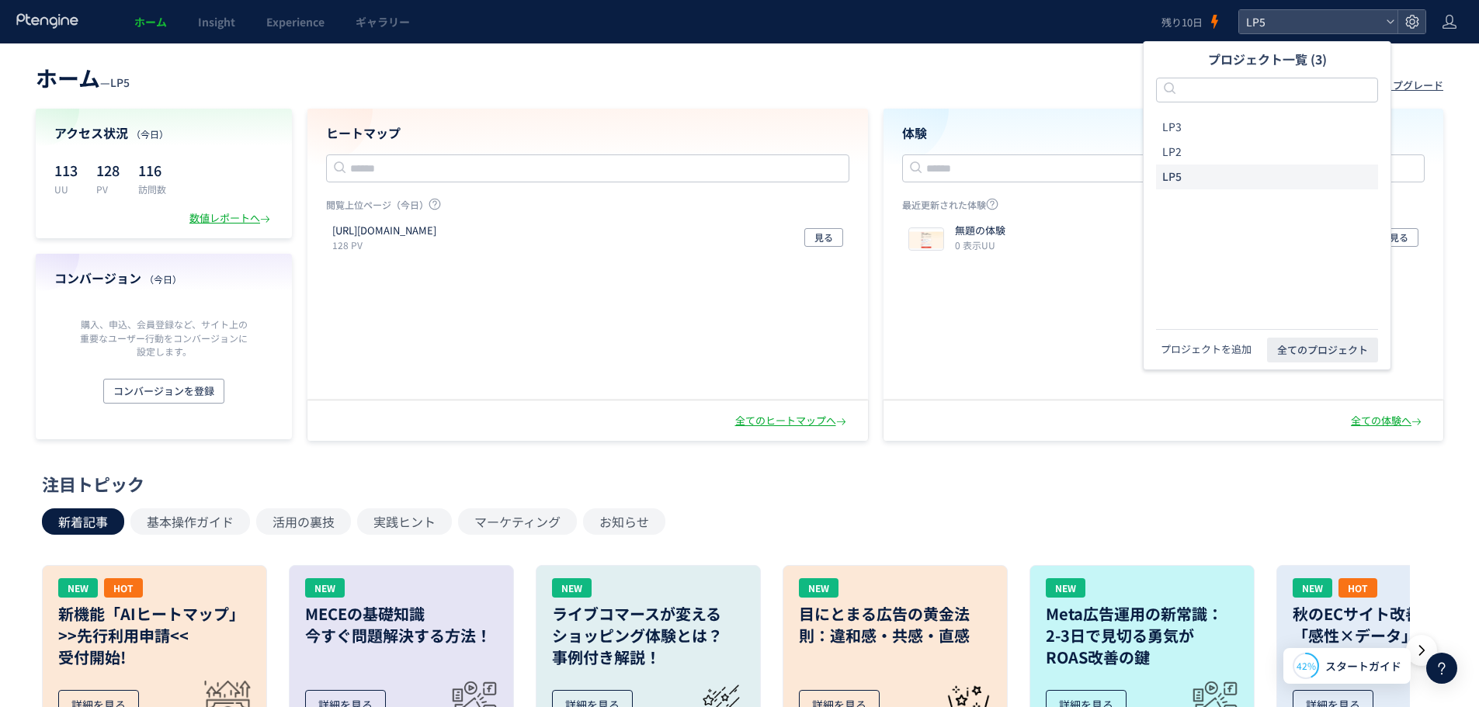
click at [1233, 349] on button "プロジェクトを追加" at bounding box center [1206, 350] width 100 height 16
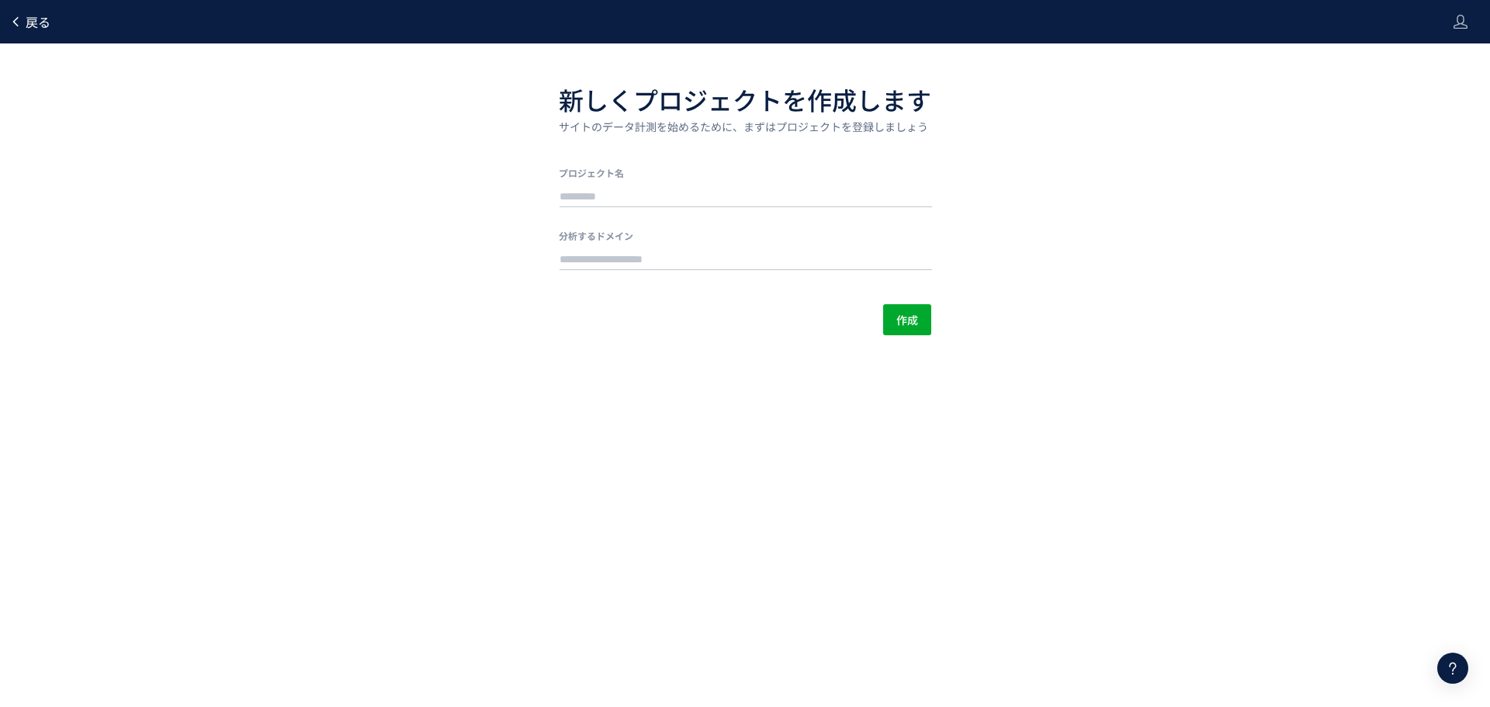
click at [35, 14] on span "戻る" at bounding box center [38, 21] width 25 height 19
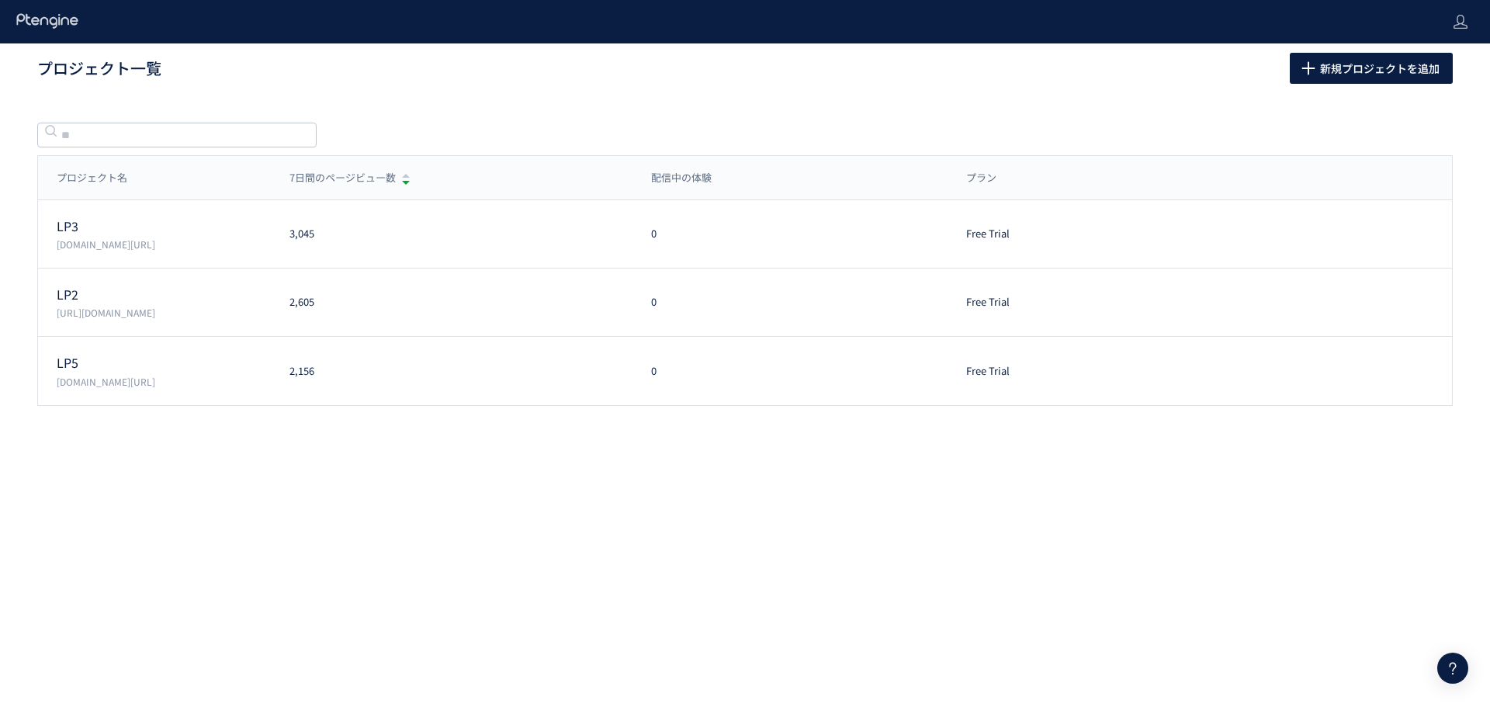
click at [41, 23] on use at bounding box center [46, 20] width 61 height 15
